Goal: Task Accomplishment & Management: Complete application form

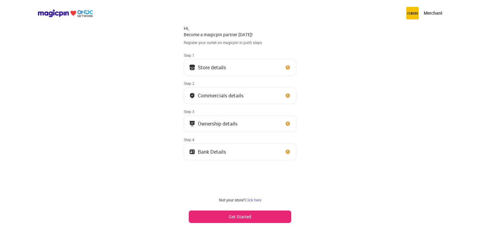
click at [265, 218] on button "Get Started" at bounding box center [240, 216] width 102 height 12
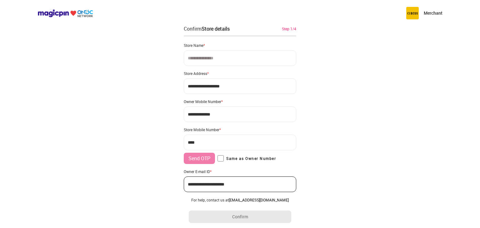
click at [227, 64] on input at bounding box center [240, 58] width 112 height 16
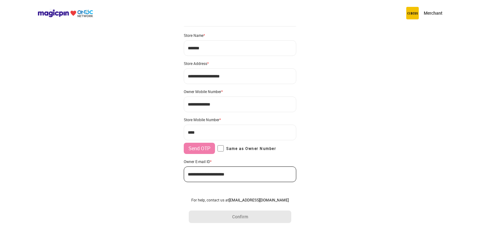
scroll to position [11, 0]
type input "*******"
click at [239, 133] on input "***" at bounding box center [240, 132] width 112 height 16
type input "**********"
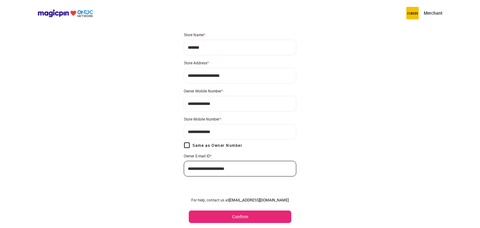
scroll to position [15, 0]
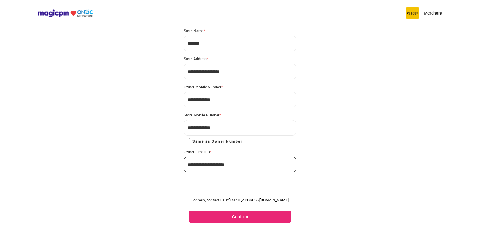
click at [248, 215] on button "Confirm" at bounding box center [240, 216] width 102 height 12
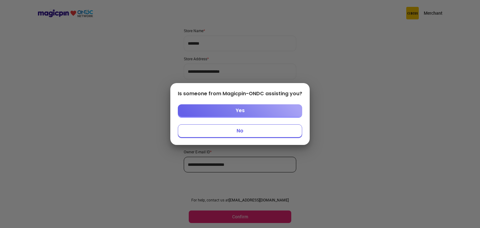
click at [253, 132] on button "No" at bounding box center [240, 130] width 124 height 13
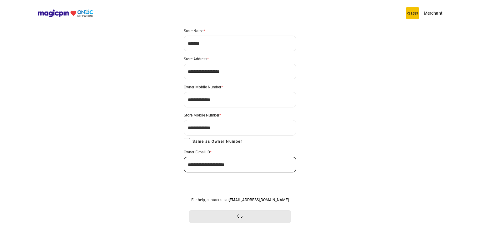
scroll to position [0, 0]
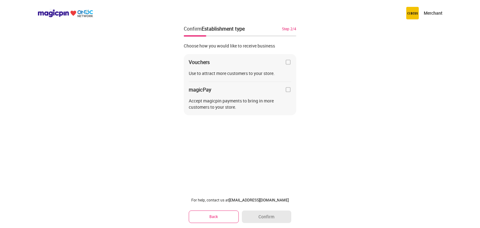
click at [282, 73] on div "Use to attract more customers to your store." at bounding box center [240, 73] width 102 height 6
click at [285, 67] on div "Vouchers Use to attract more customers to your store. magicPay Accept magicpin …" at bounding box center [240, 85] width 112 height 62
click at [289, 62] on img at bounding box center [288, 62] width 6 height 6
click at [272, 216] on button "Confirm" at bounding box center [266, 216] width 49 height 12
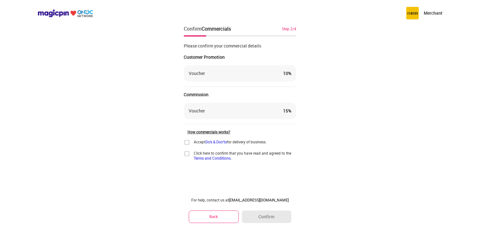
click at [184, 146] on div "Accept Do's & Don'ts for delivery of business. Click here to confirm that you h…" at bounding box center [240, 149] width 112 height 21
click at [187, 143] on img at bounding box center [187, 142] width 6 height 6
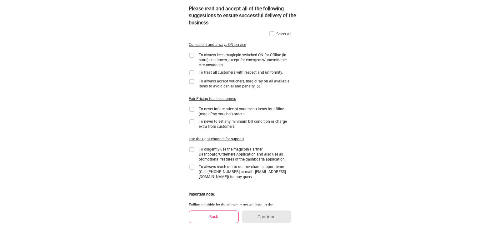
click at [280, 33] on div "Select all" at bounding box center [283, 33] width 15 height 5
drag, startPoint x: 264, startPoint y: 33, endPoint x: 269, endPoint y: 34, distance: 5.0
click at [264, 33] on div "Select all Consistent and always ON service To always keep magicpin switched ON…" at bounding box center [240, 118] width 102 height 187
click at [270, 33] on img at bounding box center [272, 34] width 6 height 6
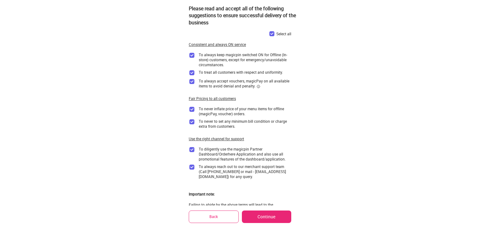
click at [261, 213] on button "Continue" at bounding box center [266, 216] width 49 height 12
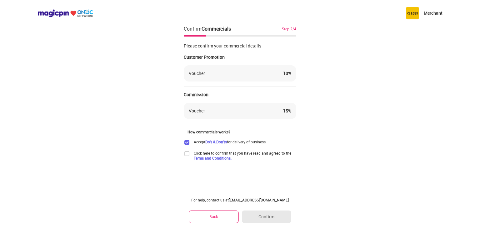
click at [188, 154] on img at bounding box center [187, 154] width 6 height 6
click at [266, 212] on button "Confirm" at bounding box center [266, 216] width 49 height 12
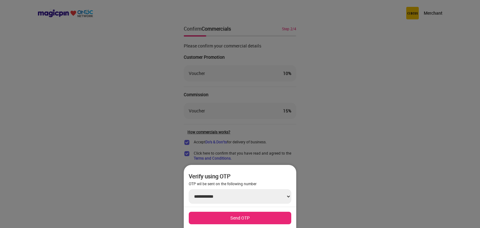
click at [241, 216] on button "Send OTP" at bounding box center [240, 218] width 102 height 12
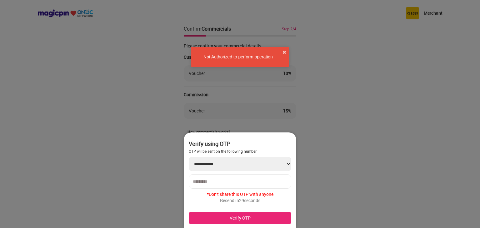
click at [263, 183] on input "number" at bounding box center [240, 181] width 94 height 5
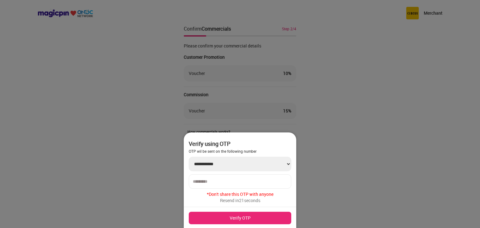
click at [197, 165] on select "**********" at bounding box center [240, 164] width 102 height 14
click at [235, 222] on button "Verify OTP" at bounding box center [240, 218] width 102 height 12
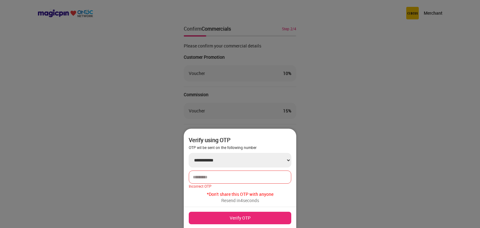
click at [269, 214] on button "Verify OTP" at bounding box center [240, 218] width 102 height 12
click at [234, 162] on select "**********" at bounding box center [240, 160] width 102 height 14
click at [203, 160] on select "**********" at bounding box center [240, 160] width 102 height 14
click at [202, 160] on select "**********" at bounding box center [240, 160] width 102 height 14
click at [229, 222] on button "Verify OTP" at bounding box center [240, 218] width 102 height 12
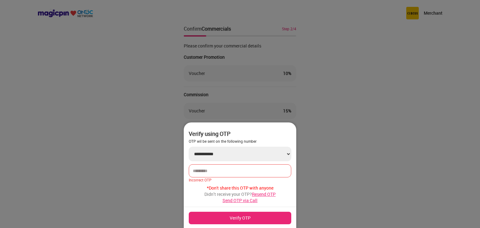
click at [271, 194] on span "Resend OTP" at bounding box center [264, 194] width 24 height 6
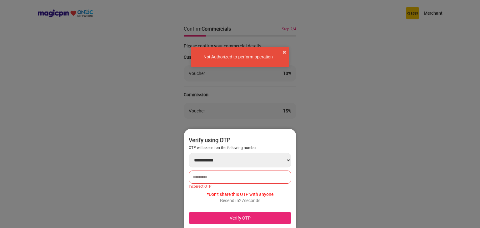
click at [375, 165] on div at bounding box center [240, 114] width 480 height 228
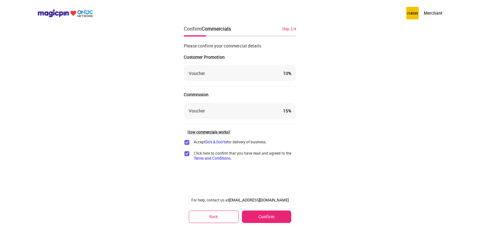
click at [272, 213] on button "Confirm" at bounding box center [266, 216] width 49 height 12
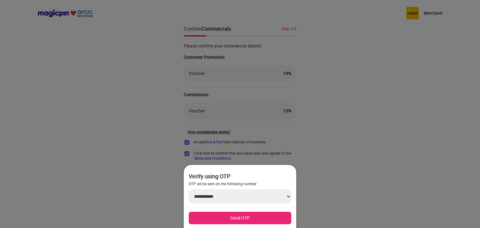
click at [272, 214] on button "Send OTP" at bounding box center [240, 218] width 102 height 12
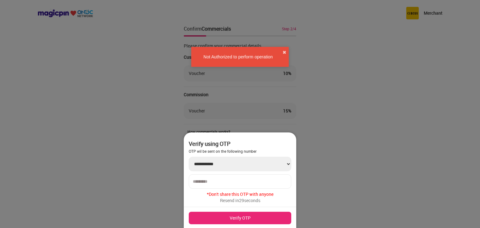
click at [333, 197] on div at bounding box center [240, 114] width 480 height 228
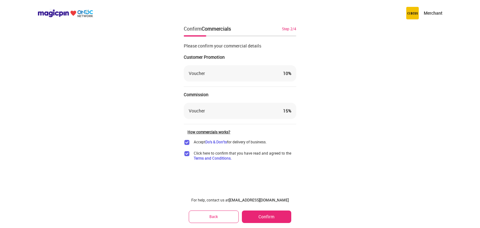
click at [280, 220] on button "Confirm" at bounding box center [266, 216] width 49 height 12
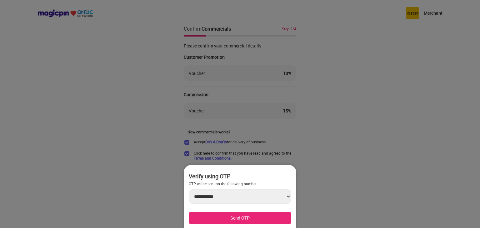
click at [280, 220] on button "Send OTP" at bounding box center [240, 218] width 102 height 12
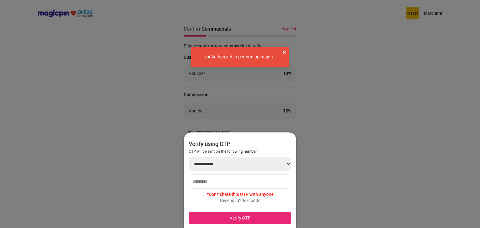
click at [370, 163] on div at bounding box center [240, 114] width 480 height 228
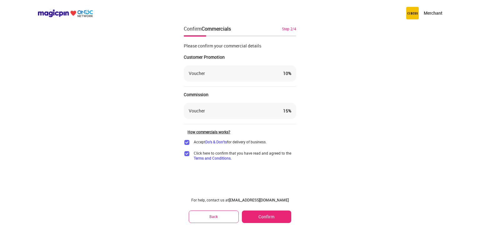
click at [267, 219] on button "Confirm" at bounding box center [266, 216] width 49 height 12
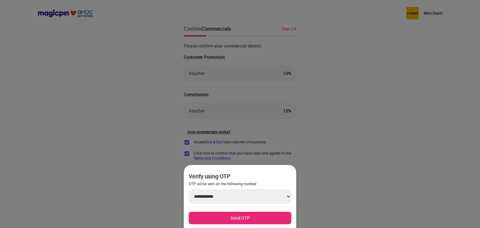
click at [239, 215] on button "Send OTP" at bounding box center [240, 218] width 102 height 12
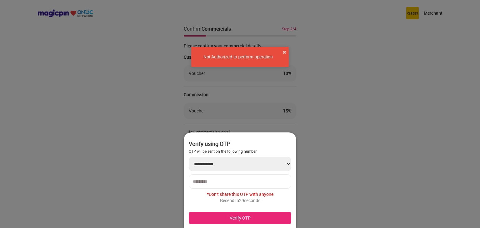
click at [270, 185] on div at bounding box center [240, 181] width 102 height 14
click at [285, 52] on button "✖" at bounding box center [284, 52] width 4 height 6
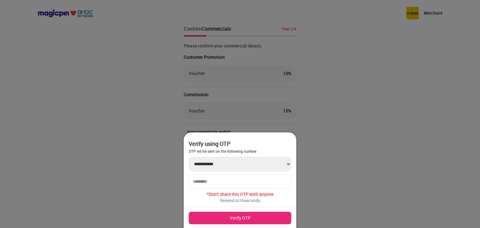
click at [338, 189] on div at bounding box center [240, 114] width 480 height 228
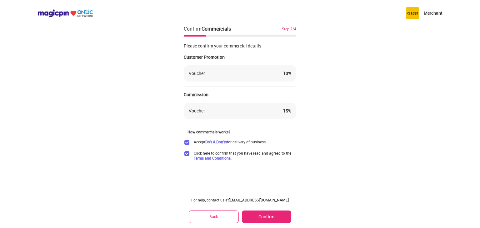
click at [411, 16] on img at bounding box center [412, 13] width 12 height 12
click at [426, 14] on p "Merchant" at bounding box center [432, 13] width 19 height 6
click at [432, 13] on p "Merchant" at bounding box center [432, 13] width 19 height 6
